Goal: Task Accomplishment & Management: Use online tool/utility

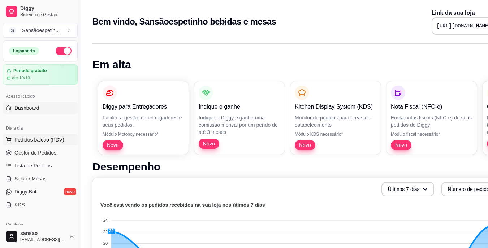
click at [30, 145] on button "Pedidos balcão (PDV)" at bounding box center [40, 140] width 75 height 12
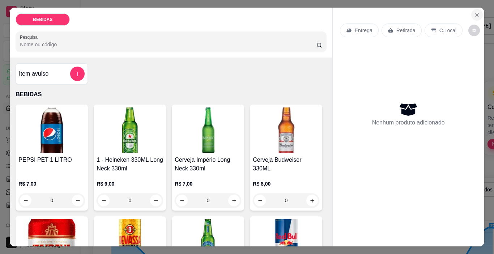
click at [474, 9] on button "Close" at bounding box center [477, 15] width 12 height 12
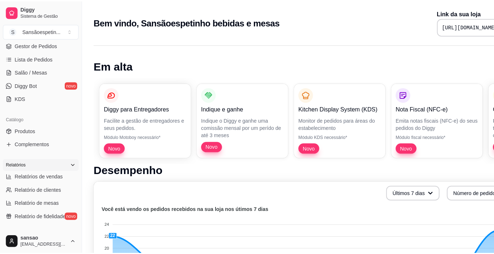
scroll to position [145, 0]
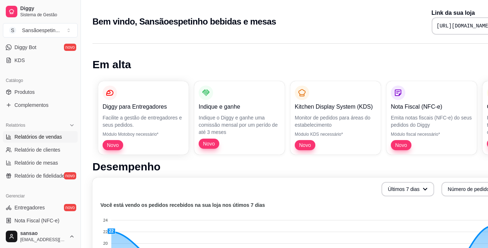
click at [47, 134] on span "Relatórios de vendas" at bounding box center [38, 136] width 48 height 7
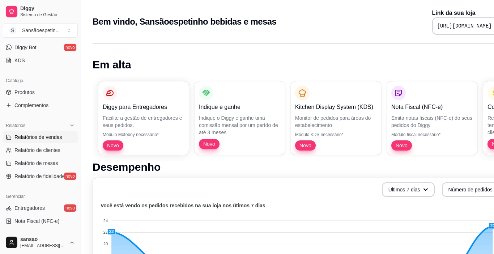
select select "ALL"
select select "0"
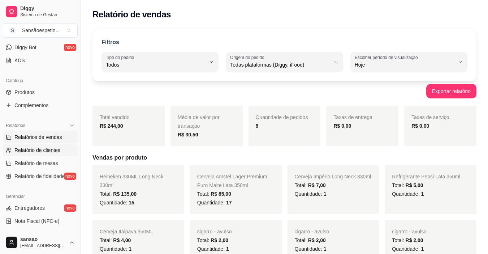
click at [45, 152] on span "Relatório de clientes" at bounding box center [37, 149] width 46 height 7
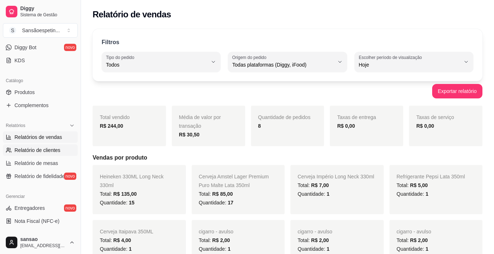
select select "30"
select select "HIGHEST_TOTAL_SPENT_WITH_ORDERS"
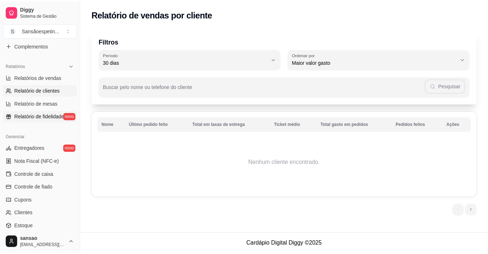
scroll to position [217, 0]
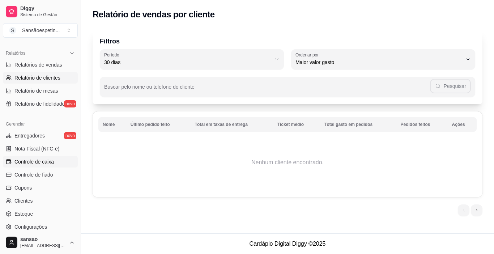
click at [45, 164] on span "Controle de caixa" at bounding box center [33, 161] width 39 height 7
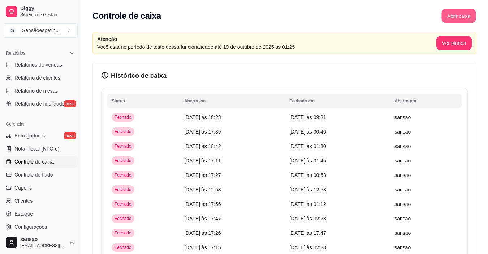
click at [458, 9] on button "Abrir caixa" at bounding box center [459, 16] width 34 height 14
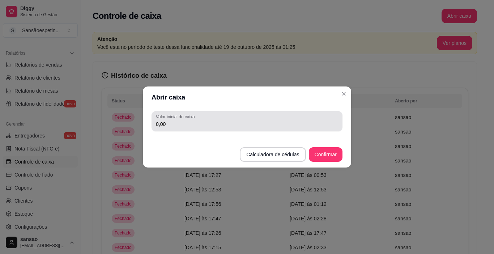
click at [176, 117] on label "Valor inicial do caixa" at bounding box center [176, 116] width 41 height 6
click at [176, 120] on input "0,00" at bounding box center [247, 123] width 182 height 7
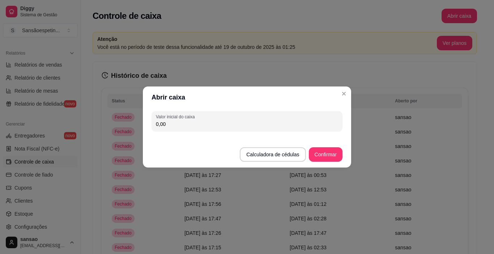
click at [204, 123] on input "0,00" at bounding box center [247, 123] width 182 height 7
type input "214,00"
click at [311, 150] on button "Confirmar" at bounding box center [325, 154] width 33 height 14
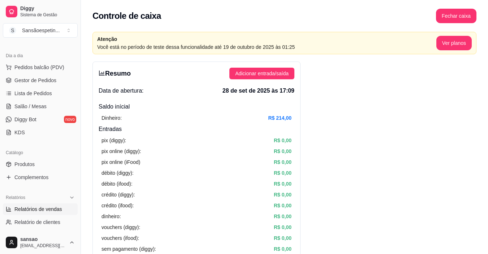
scroll to position [72, 0]
click at [40, 161] on link "Produtos" at bounding box center [40, 165] width 75 height 12
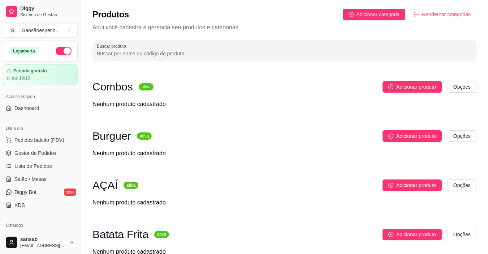
click at [45, 139] on span "Pedidos balcão (PDV)" at bounding box center [39, 139] width 50 height 7
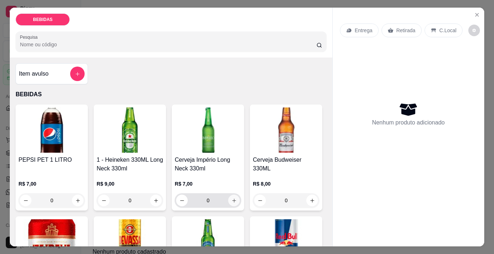
click at [235, 198] on button "increase-product-quantity" at bounding box center [234, 200] width 12 height 12
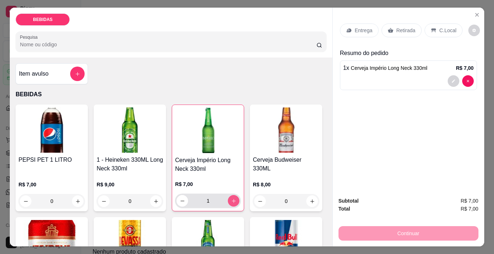
click at [235, 198] on button "increase-product-quantity" at bounding box center [234, 201] width 12 height 12
type input "2"
click at [433, 25] on div "C.Local" at bounding box center [443, 30] width 38 height 14
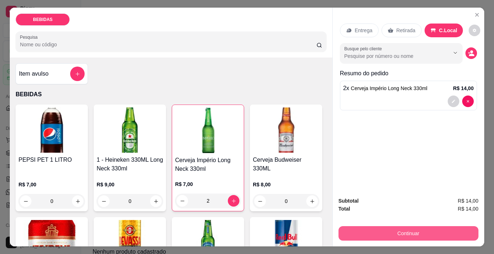
click at [393, 227] on button "Continuar" at bounding box center [408, 233] width 140 height 14
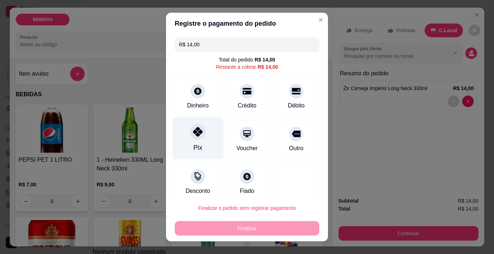
click at [193, 130] on icon at bounding box center [197, 131] width 9 height 9
type input "R$ 0,00"
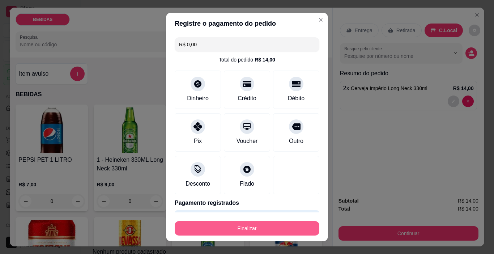
click at [226, 232] on button "Finalizar" at bounding box center [247, 228] width 145 height 14
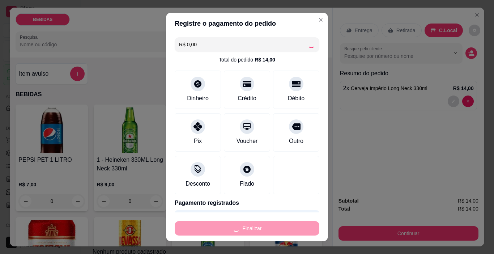
type input "0"
type input "-R$ 14,00"
